Goal: Transaction & Acquisition: Purchase product/service

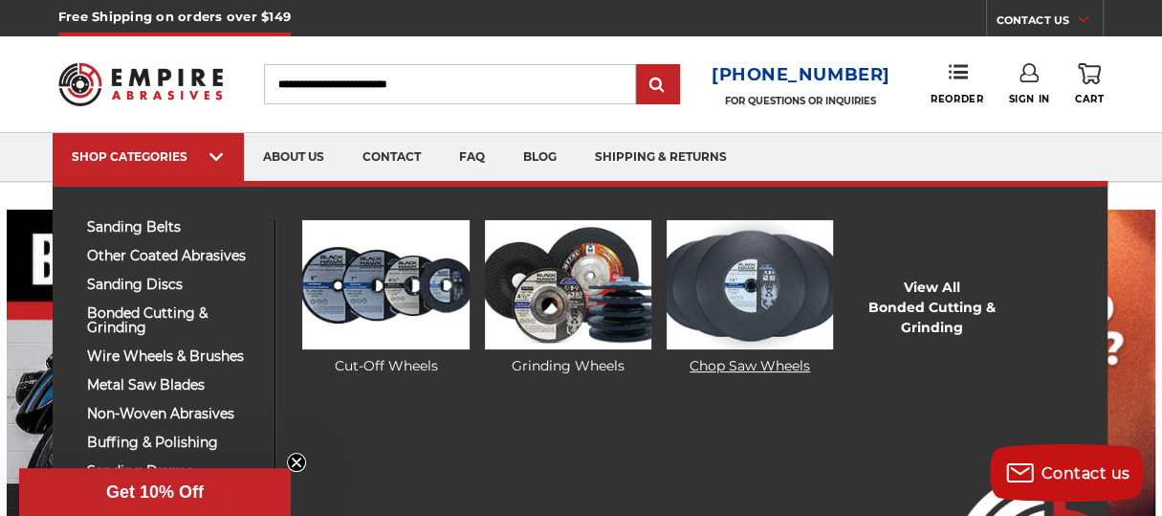
click at [736, 294] on img at bounding box center [750, 284] width 166 height 129
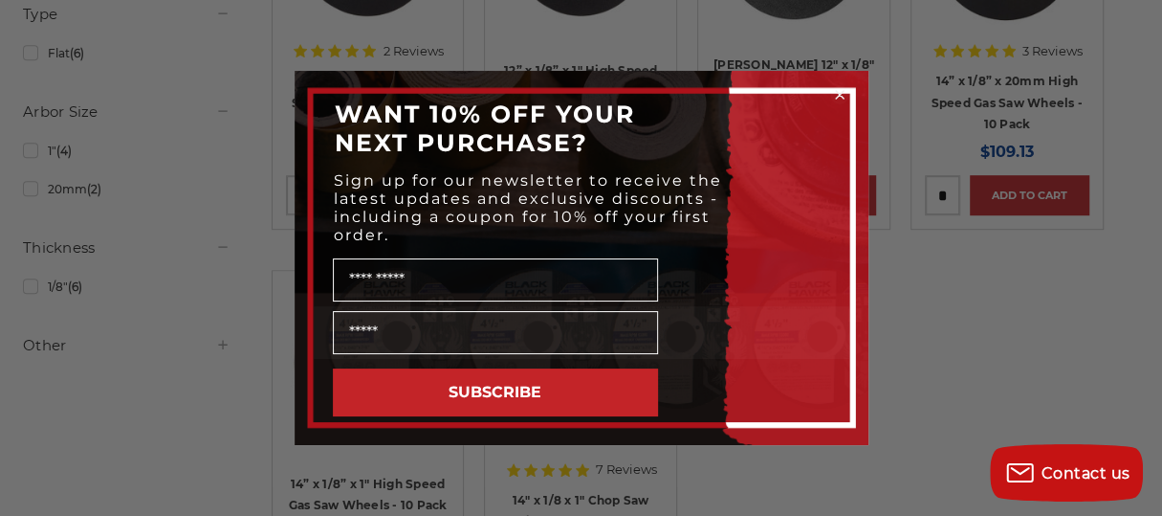
scroll to position [571, 0]
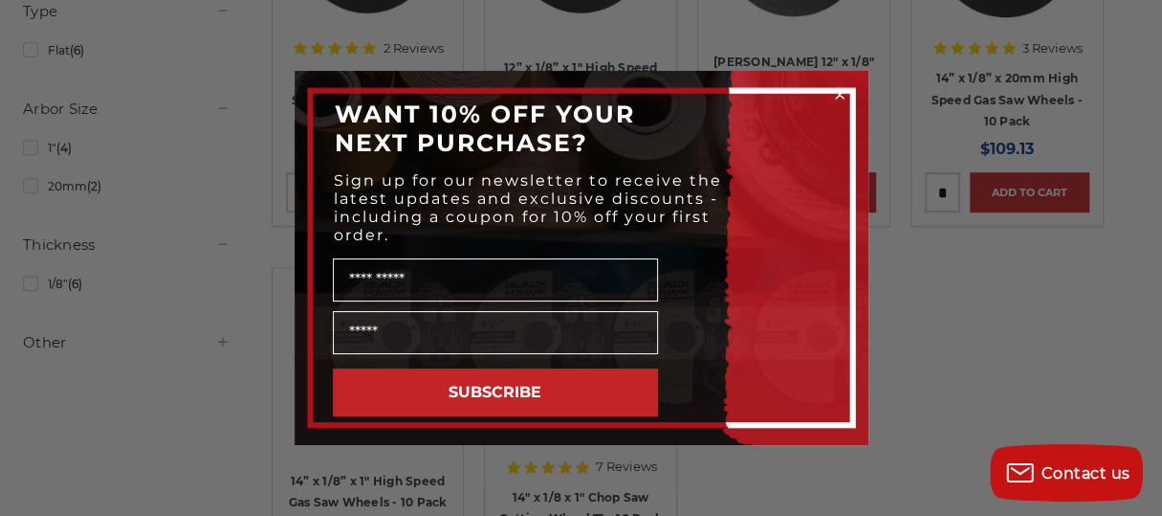
click at [839, 86] on circle "Close dialog" at bounding box center [839, 95] width 18 height 18
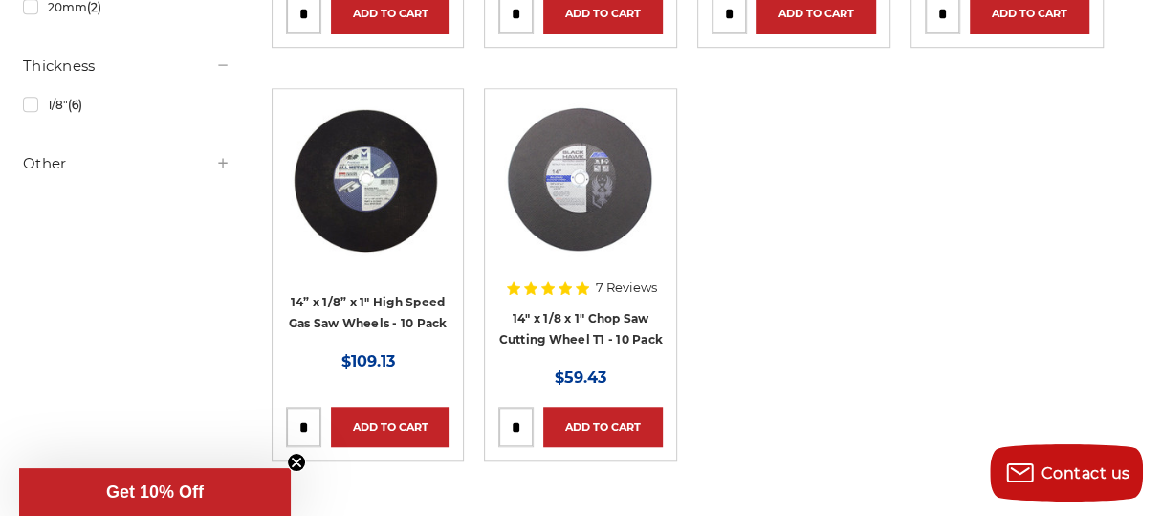
scroll to position [759, 0]
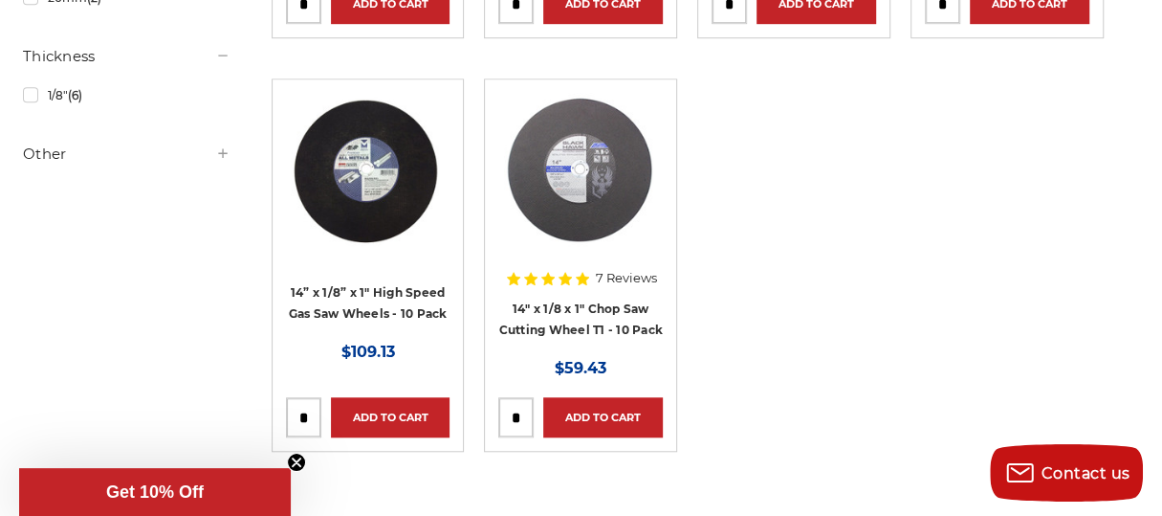
click at [547, 178] on img at bounding box center [580, 169] width 153 height 153
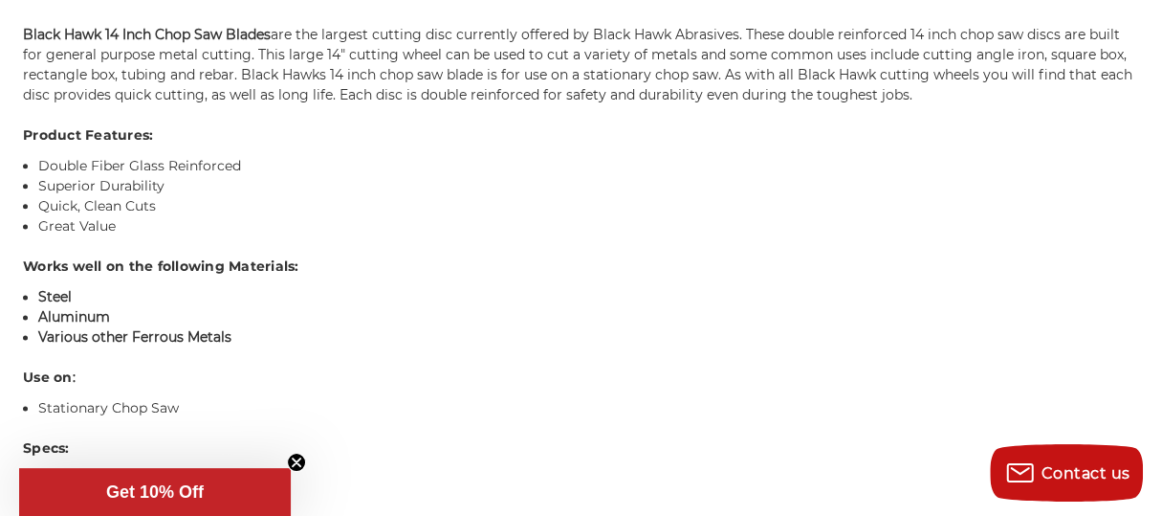
scroll to position [225, 0]
